Goal: Information Seeking & Learning: Learn about a topic

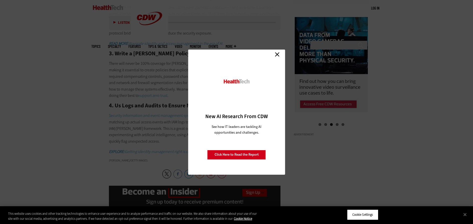
scroll to position [505, 0]
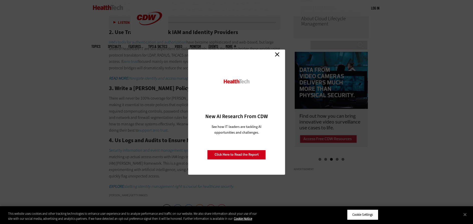
click at [277, 53] on link "Close" at bounding box center [278, 55] width 8 height 8
